Goal: Check status

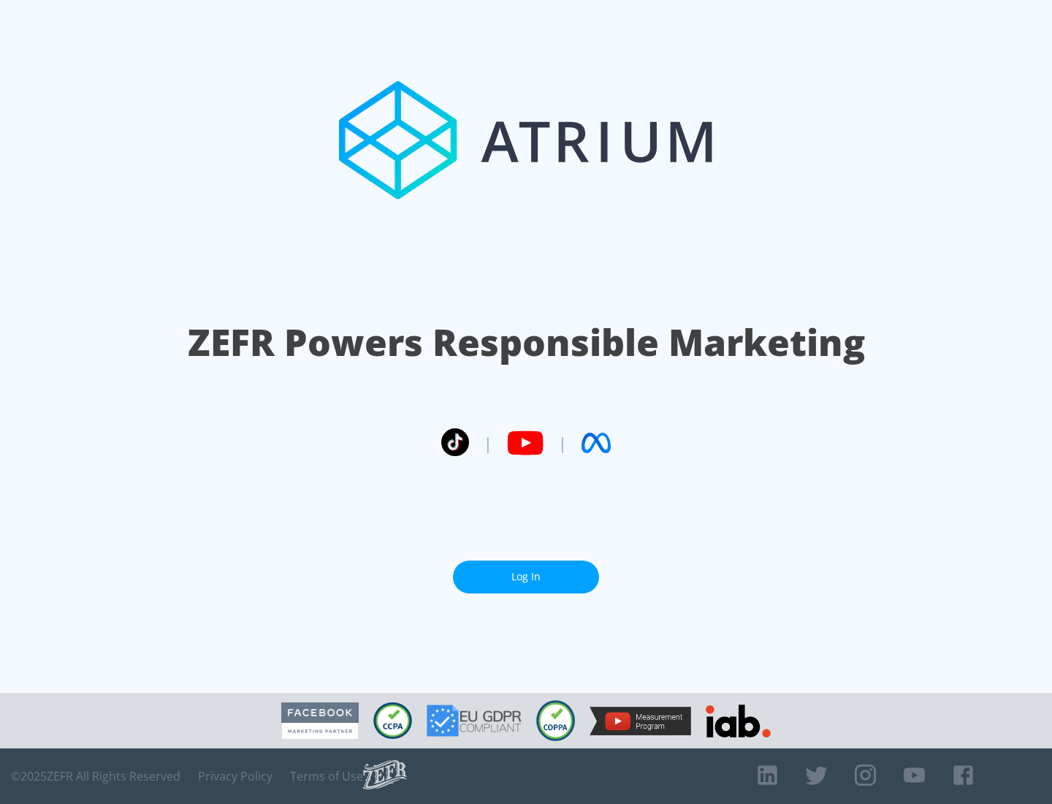
click at [526, 577] on link "Log In" at bounding box center [526, 576] width 146 height 33
